Goal: Transaction & Acquisition: Purchase product/service

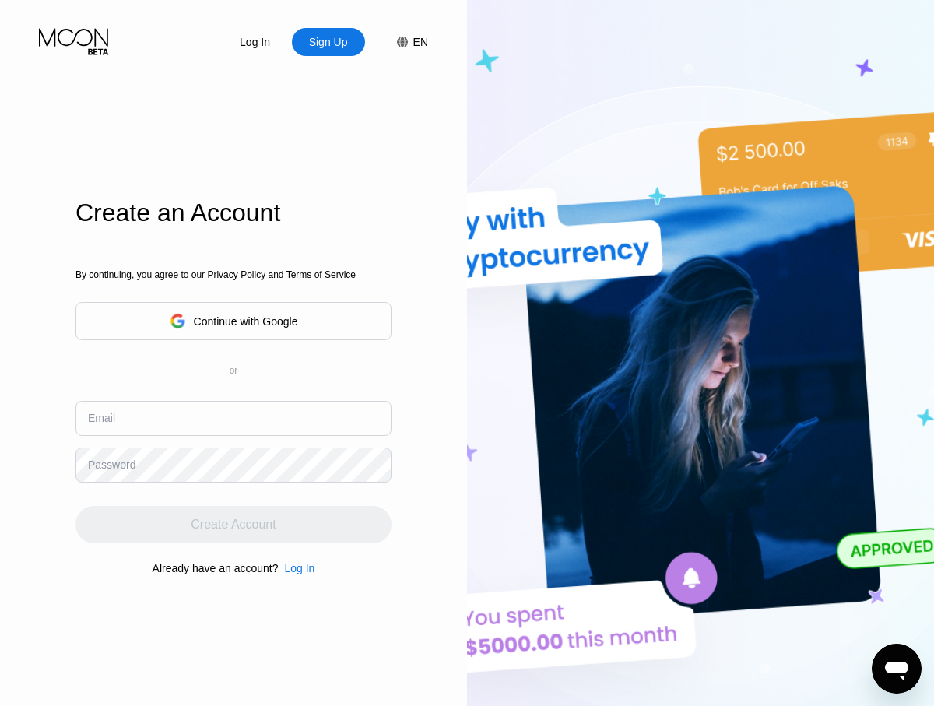
click at [234, 401] on input "text" at bounding box center [234, 418] width 316 height 35
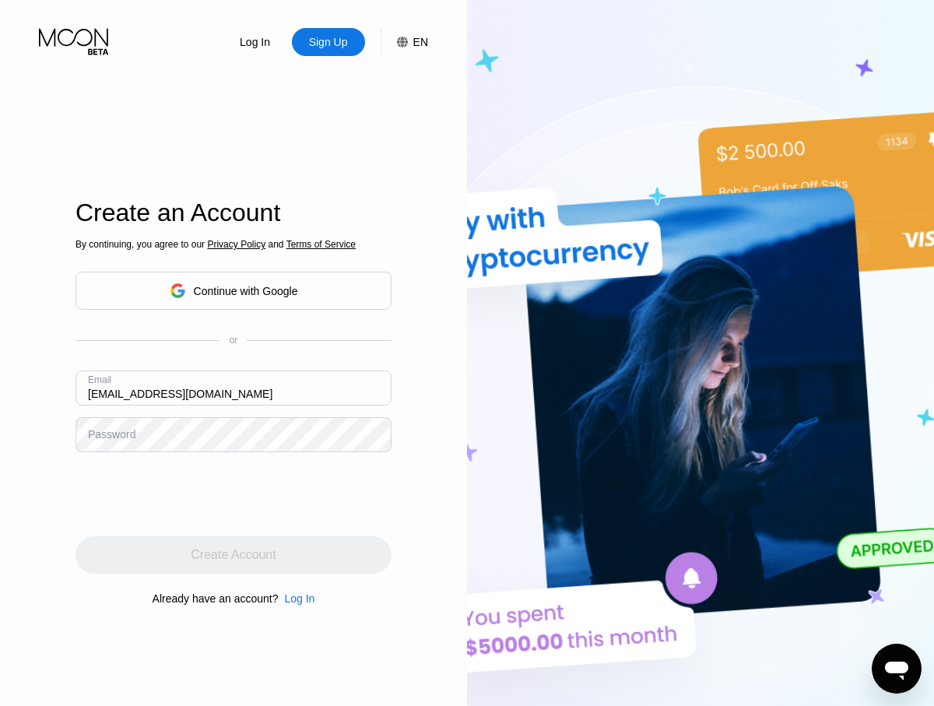
type input "[EMAIL_ADDRESS][DOMAIN_NAME]"
click at [234, 555] on div "Create Account" at bounding box center [233, 555] width 85 height 16
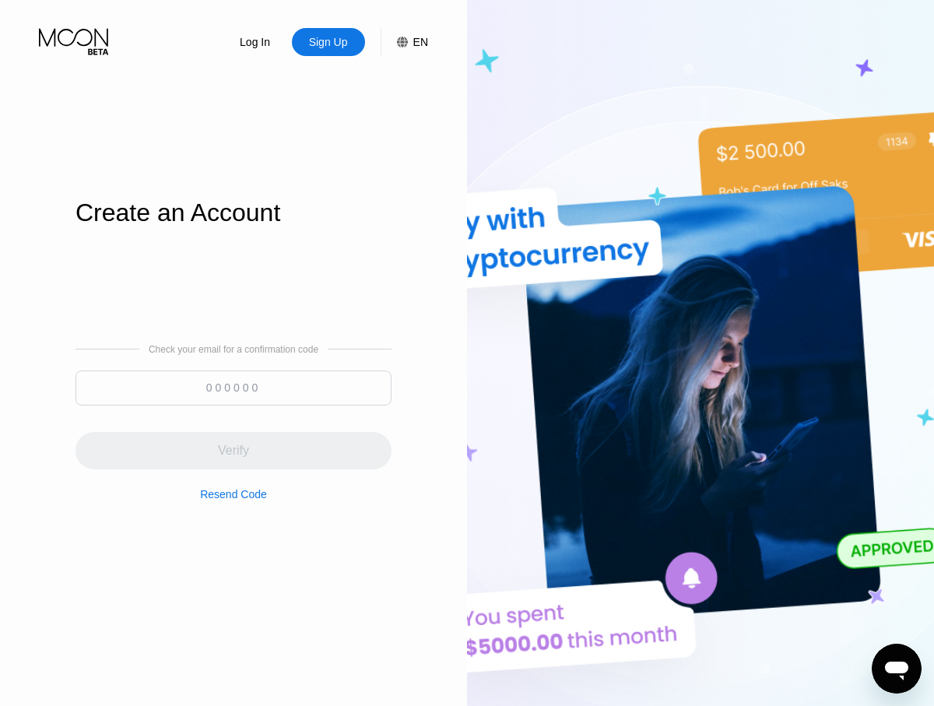
click at [234, 388] on input at bounding box center [234, 388] width 316 height 35
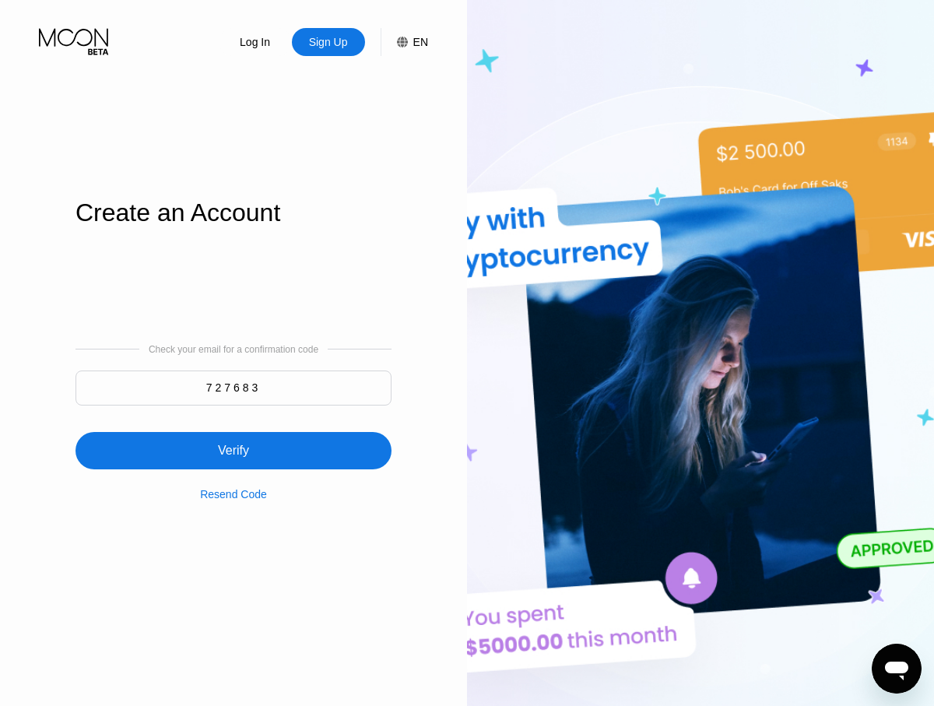
type input "727683"
click at [234, 441] on div "Verify" at bounding box center [234, 450] width 316 height 37
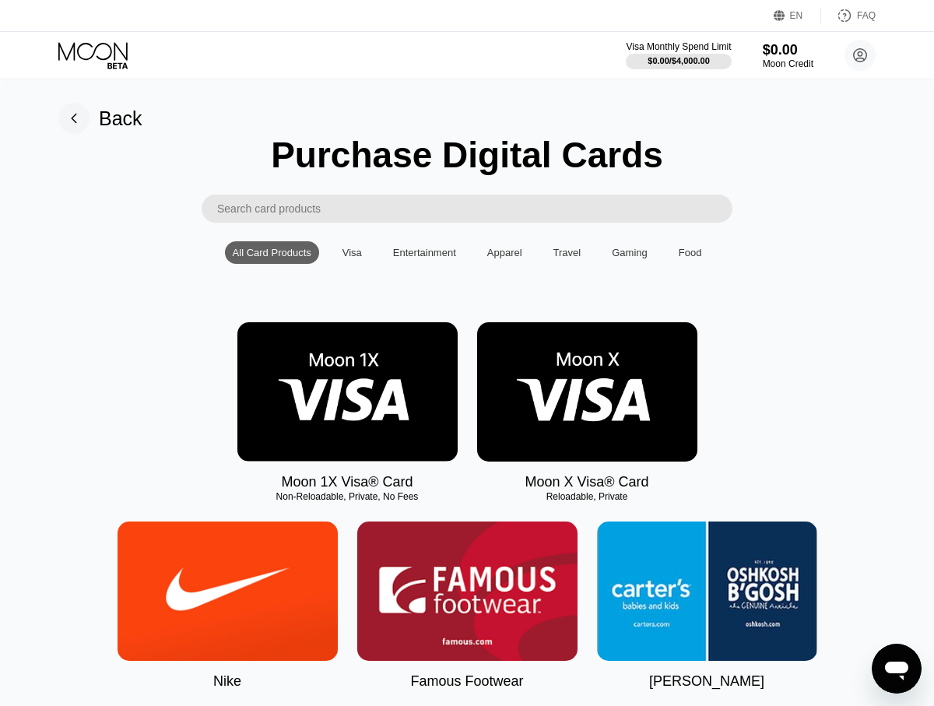
click at [347, 392] on img at bounding box center [347, 391] width 220 height 139
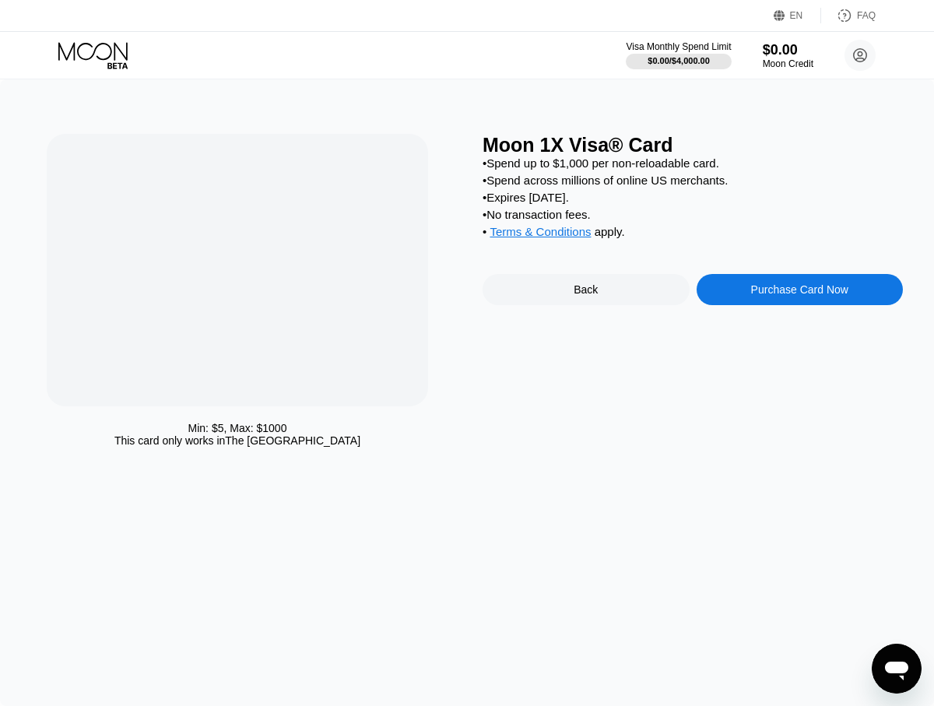
click at [800, 292] on div "Purchase Card Now" at bounding box center [799, 289] width 97 height 12
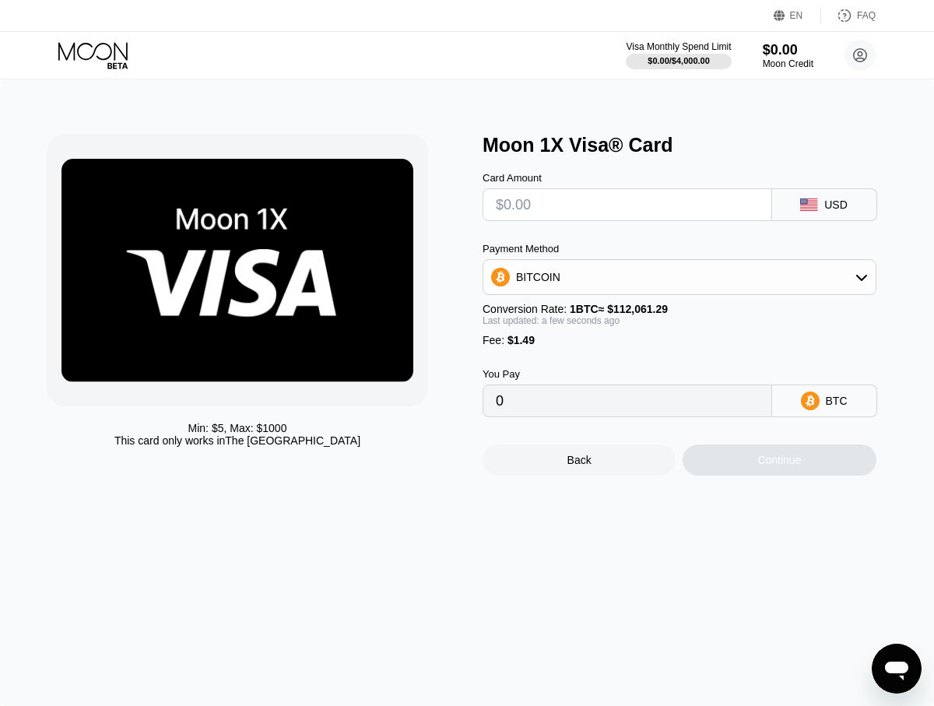
type input "$9"
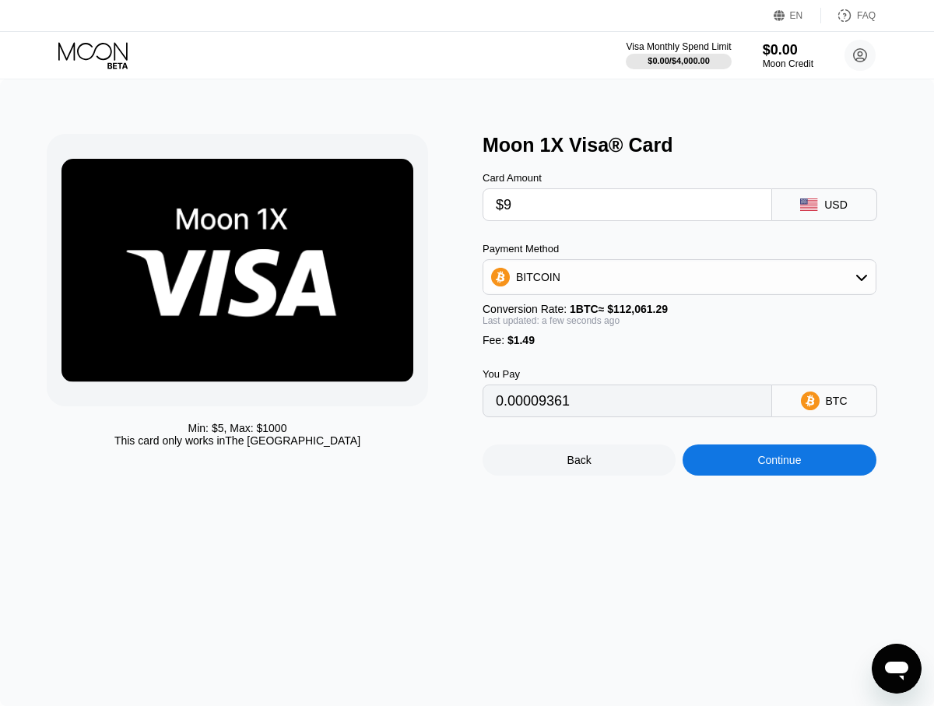
type input "0.00009361"
type input "$95"
type input "0.00086105"
click at [779, 461] on div "Continue" at bounding box center [780, 460] width 44 height 12
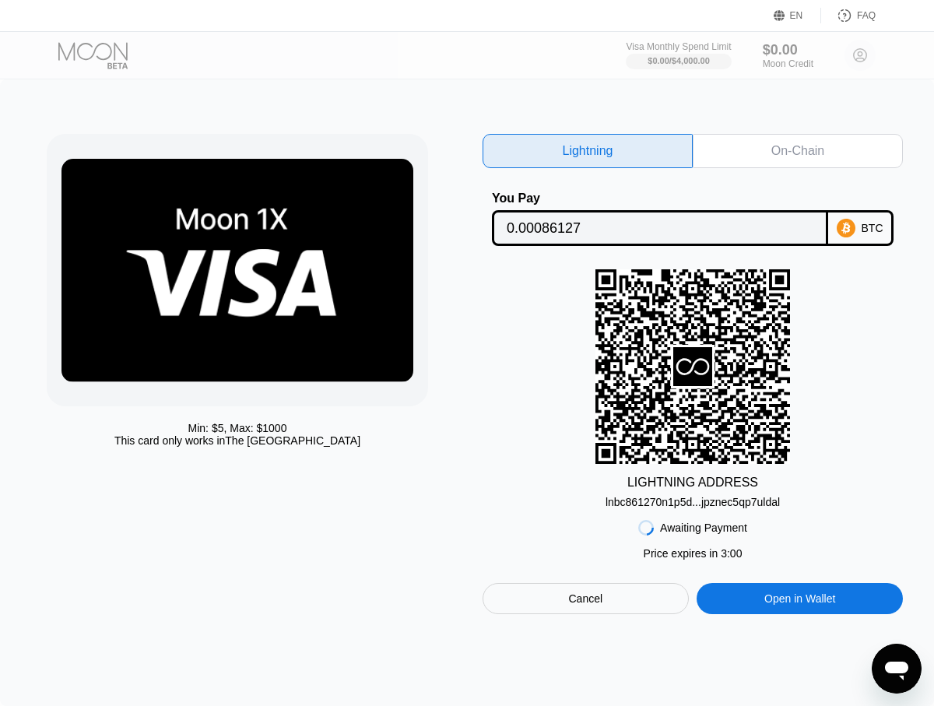
click at [798, 151] on div "On-Chain" at bounding box center [798, 151] width 53 height 16
